Goal: Information Seeking & Learning: Learn about a topic

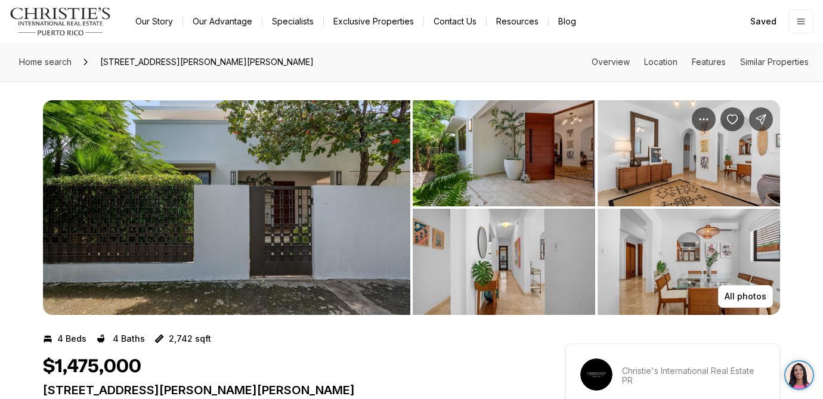
click at [201, 216] on img "View image gallery" at bounding box center [226, 207] width 367 height 215
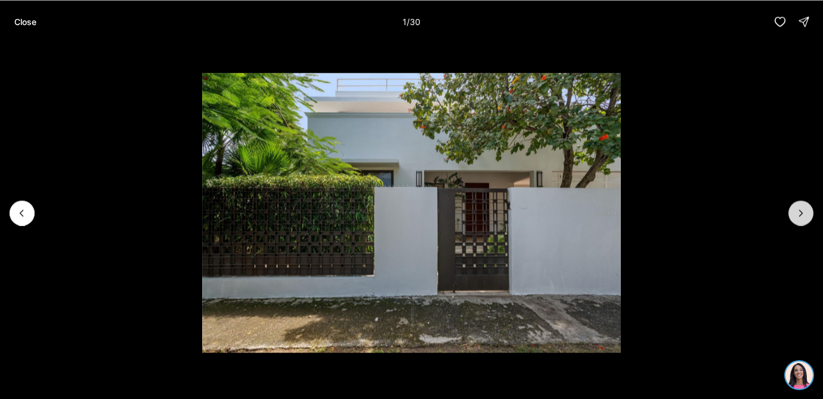
click at [795, 218] on button "Next slide" at bounding box center [800, 212] width 25 height 25
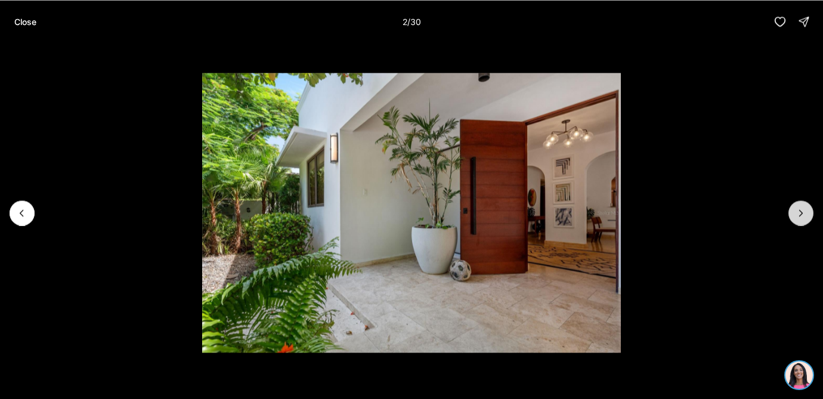
click at [795, 218] on button "Next slide" at bounding box center [800, 212] width 25 height 25
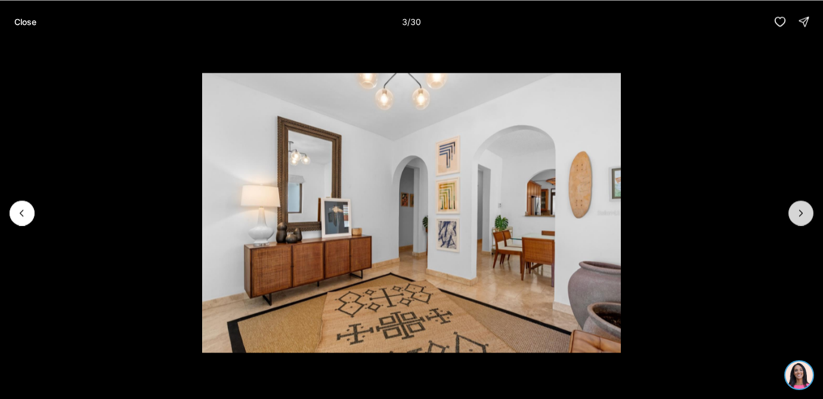
click at [795, 218] on button "Next slide" at bounding box center [800, 212] width 25 height 25
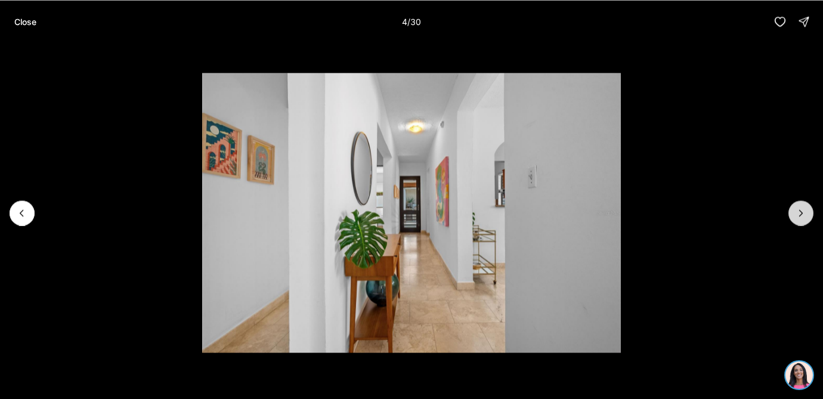
click at [795, 218] on button "Next slide" at bounding box center [800, 212] width 25 height 25
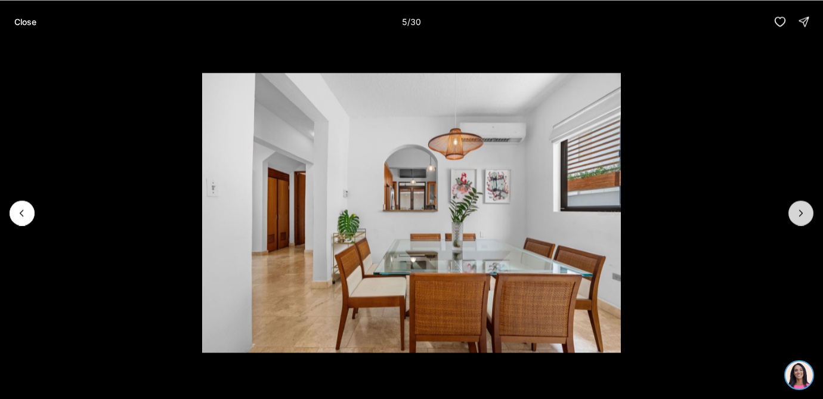
click at [795, 218] on button "Next slide" at bounding box center [800, 212] width 25 height 25
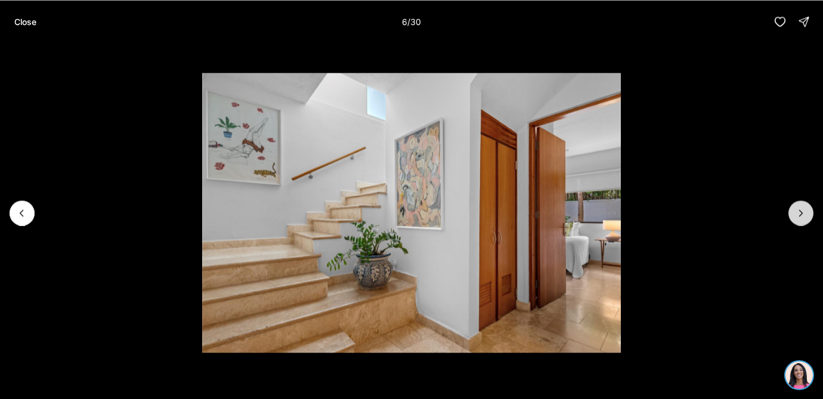
click at [795, 218] on button "Next slide" at bounding box center [800, 212] width 25 height 25
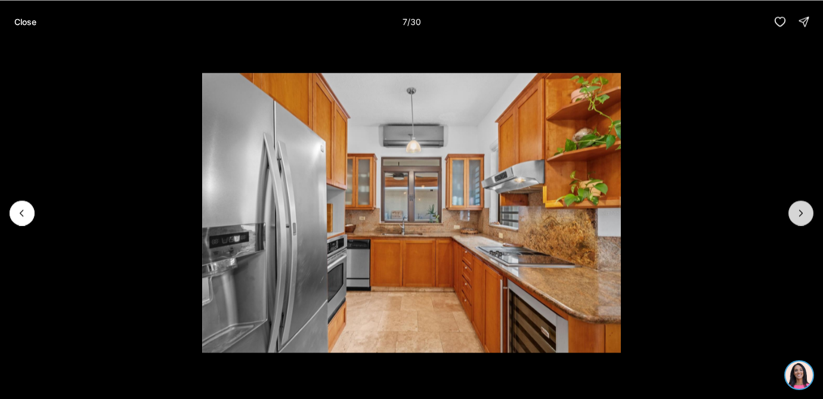
click at [795, 218] on button "Next slide" at bounding box center [800, 212] width 25 height 25
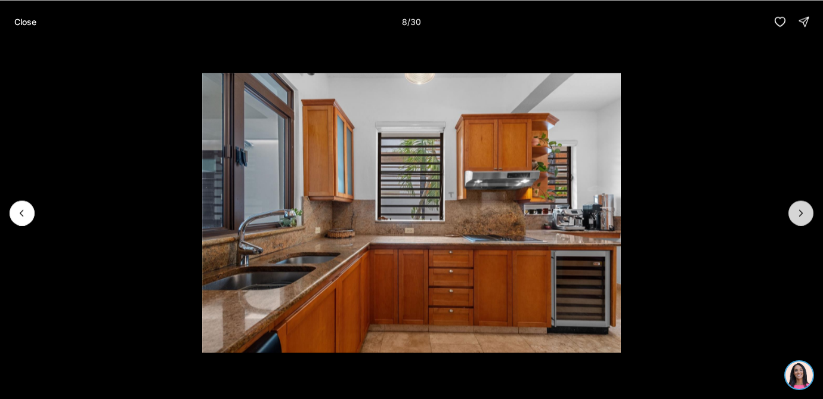
click at [795, 218] on button "Next slide" at bounding box center [800, 212] width 25 height 25
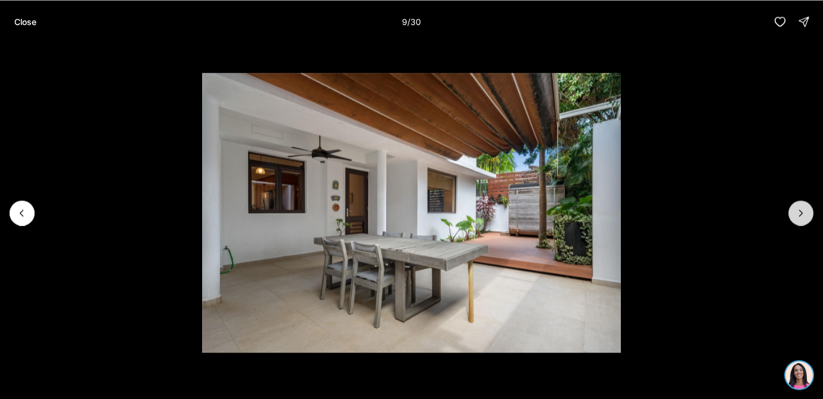
click at [795, 218] on button "Next slide" at bounding box center [800, 212] width 25 height 25
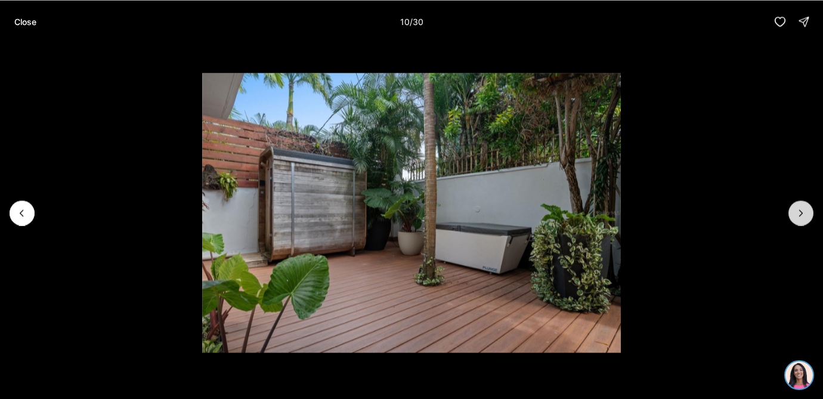
click at [795, 218] on button "Next slide" at bounding box center [800, 212] width 25 height 25
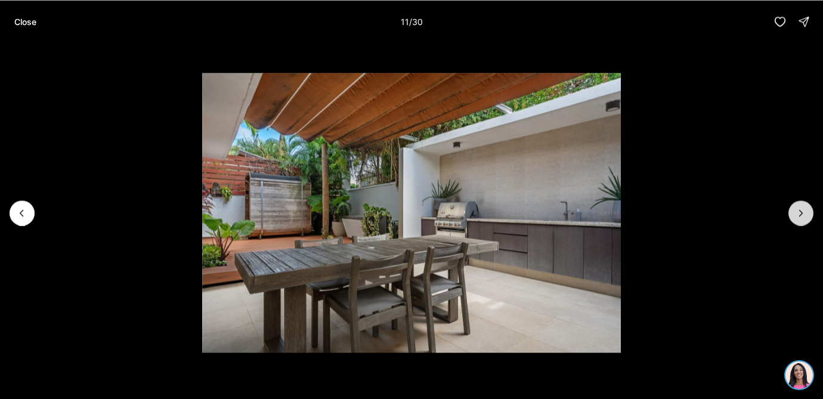
click at [795, 218] on button "Next slide" at bounding box center [800, 212] width 25 height 25
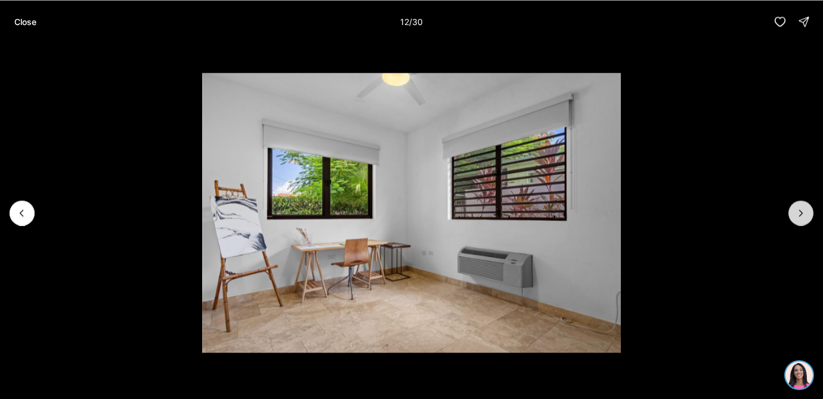
click at [795, 218] on button "Next slide" at bounding box center [800, 212] width 25 height 25
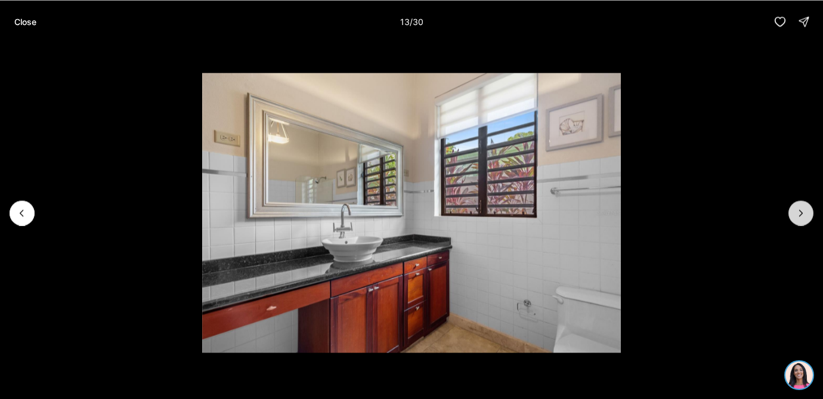
click at [795, 218] on button "Next slide" at bounding box center [800, 212] width 25 height 25
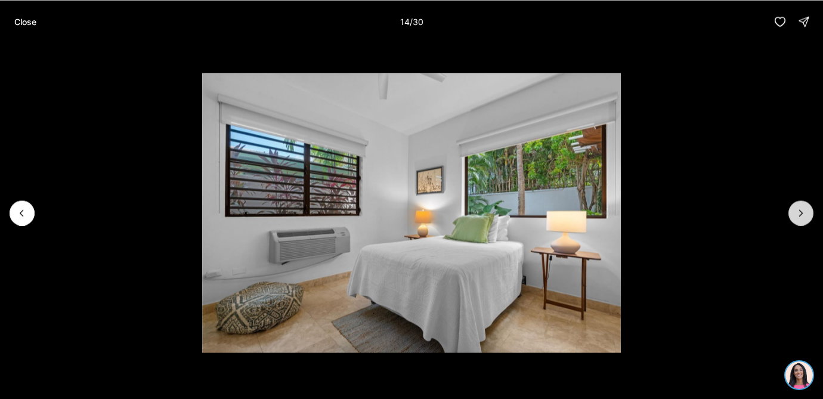
click at [795, 218] on button "Next slide" at bounding box center [800, 212] width 25 height 25
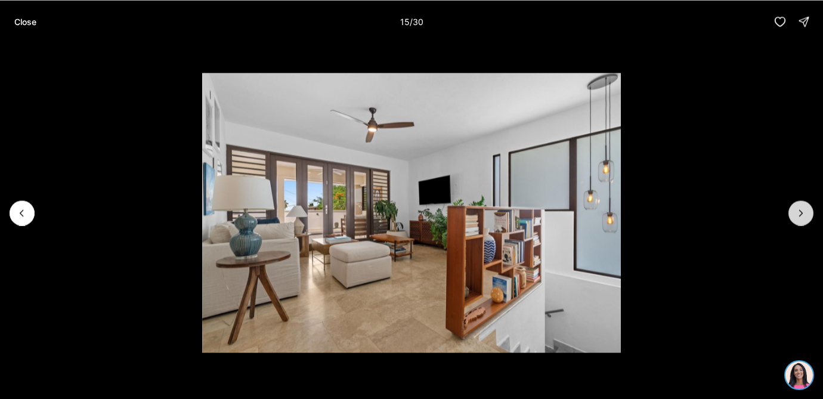
click at [795, 218] on button "Next slide" at bounding box center [800, 212] width 25 height 25
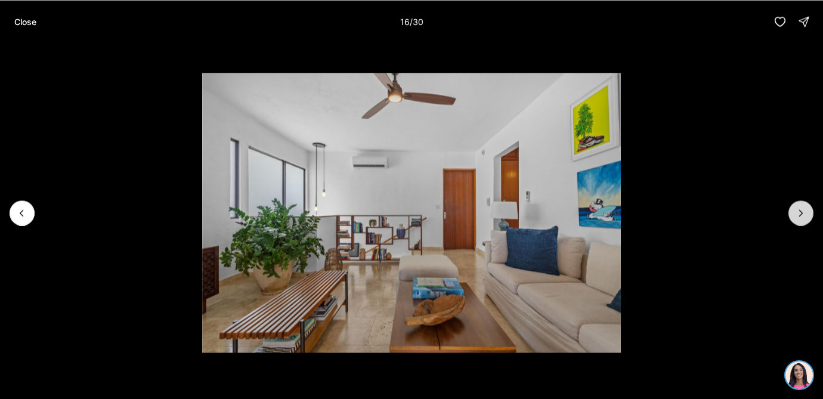
click at [795, 218] on button "Next slide" at bounding box center [800, 212] width 25 height 25
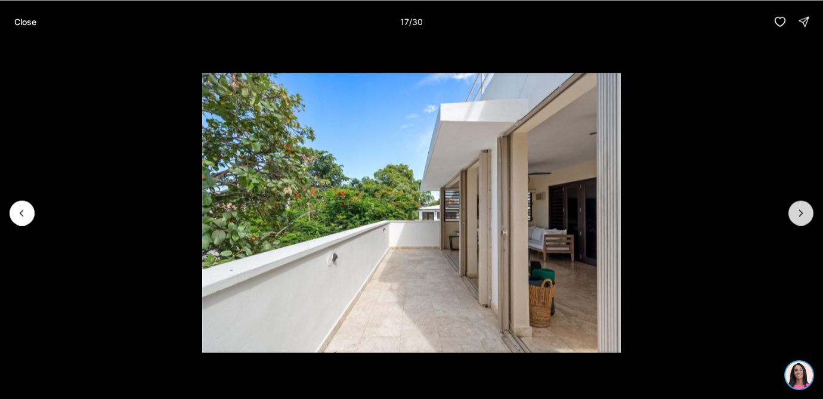
click at [795, 218] on button "Next slide" at bounding box center [800, 212] width 25 height 25
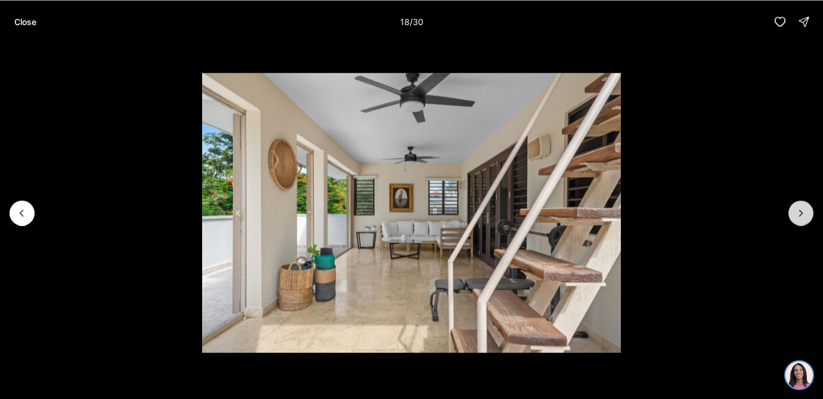
click at [795, 218] on button "Next slide" at bounding box center [800, 212] width 25 height 25
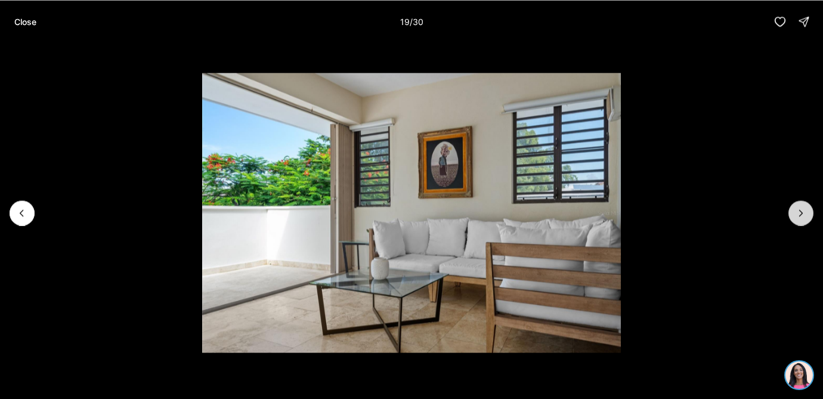
click at [795, 218] on button "Next slide" at bounding box center [800, 212] width 25 height 25
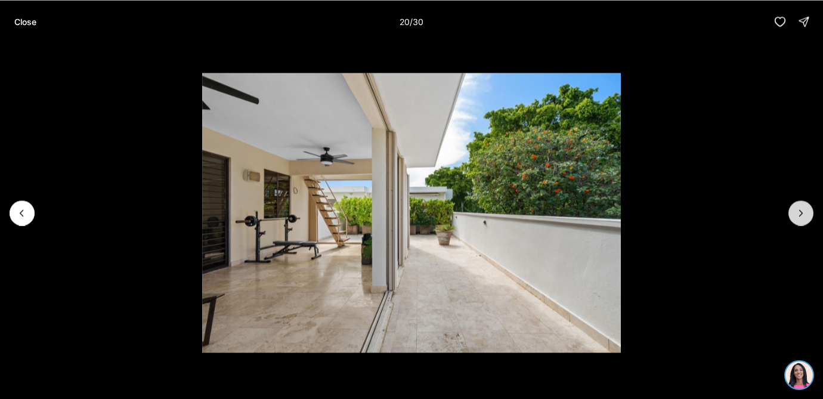
click at [795, 218] on button "Next slide" at bounding box center [800, 212] width 25 height 25
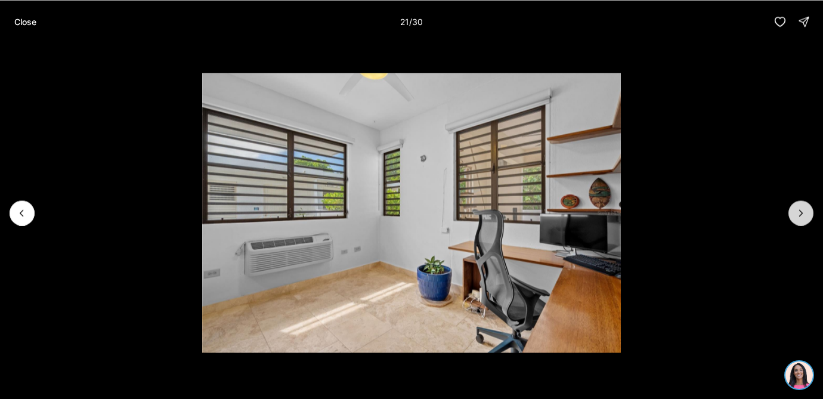
click at [795, 218] on button "Next slide" at bounding box center [800, 212] width 25 height 25
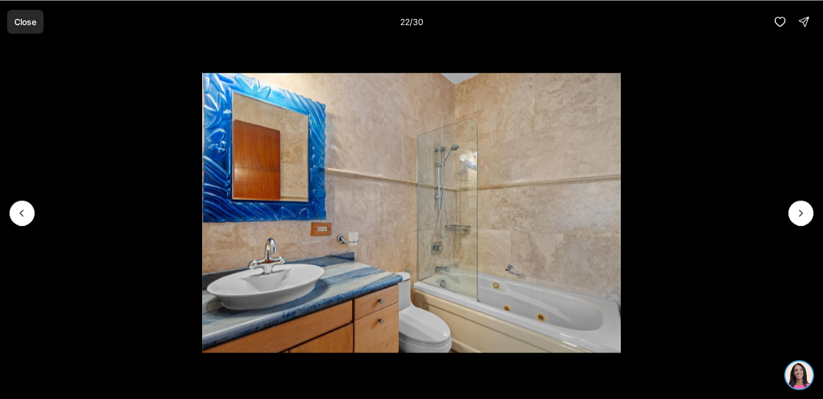
click at [26, 17] on p "Close" at bounding box center [25, 22] width 22 height 10
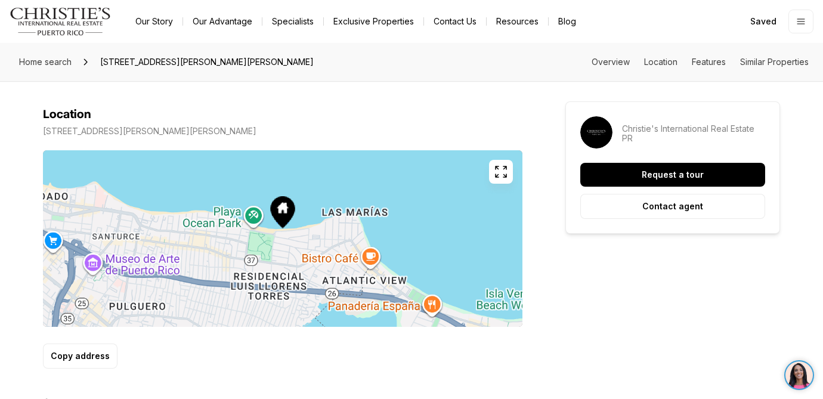
scroll to position [648, 0]
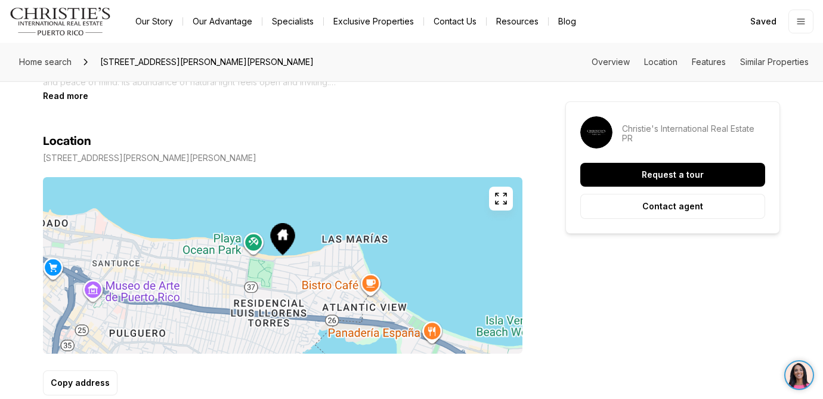
click at [201, 158] on p "[STREET_ADDRESS][PERSON_NAME][PERSON_NAME]" at bounding box center [149, 158] width 213 height 10
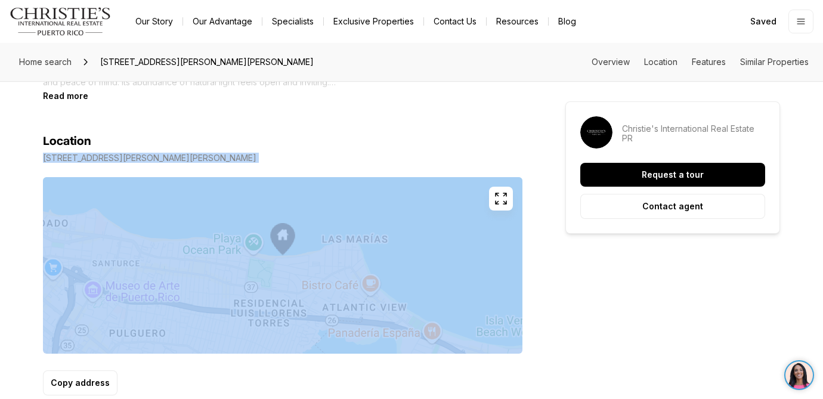
click at [201, 158] on p "[STREET_ADDRESS][PERSON_NAME][PERSON_NAME]" at bounding box center [149, 158] width 213 height 10
copy div "[STREET_ADDRESS][PERSON_NAME][PERSON_NAME]"
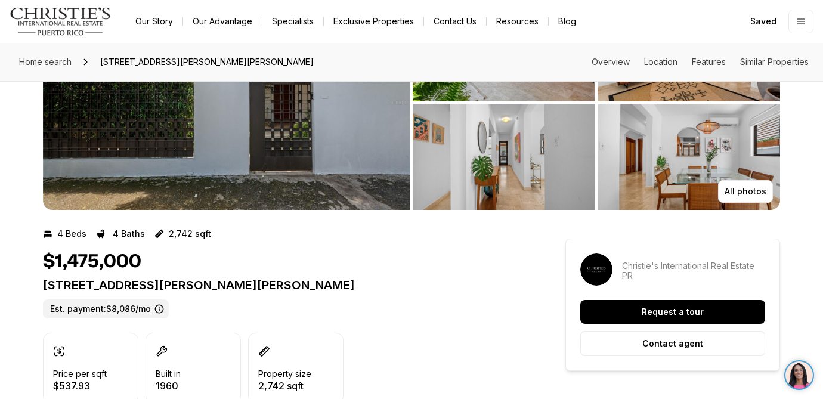
scroll to position [0, 0]
